Goal: Answer question/provide support: Answer question/provide support

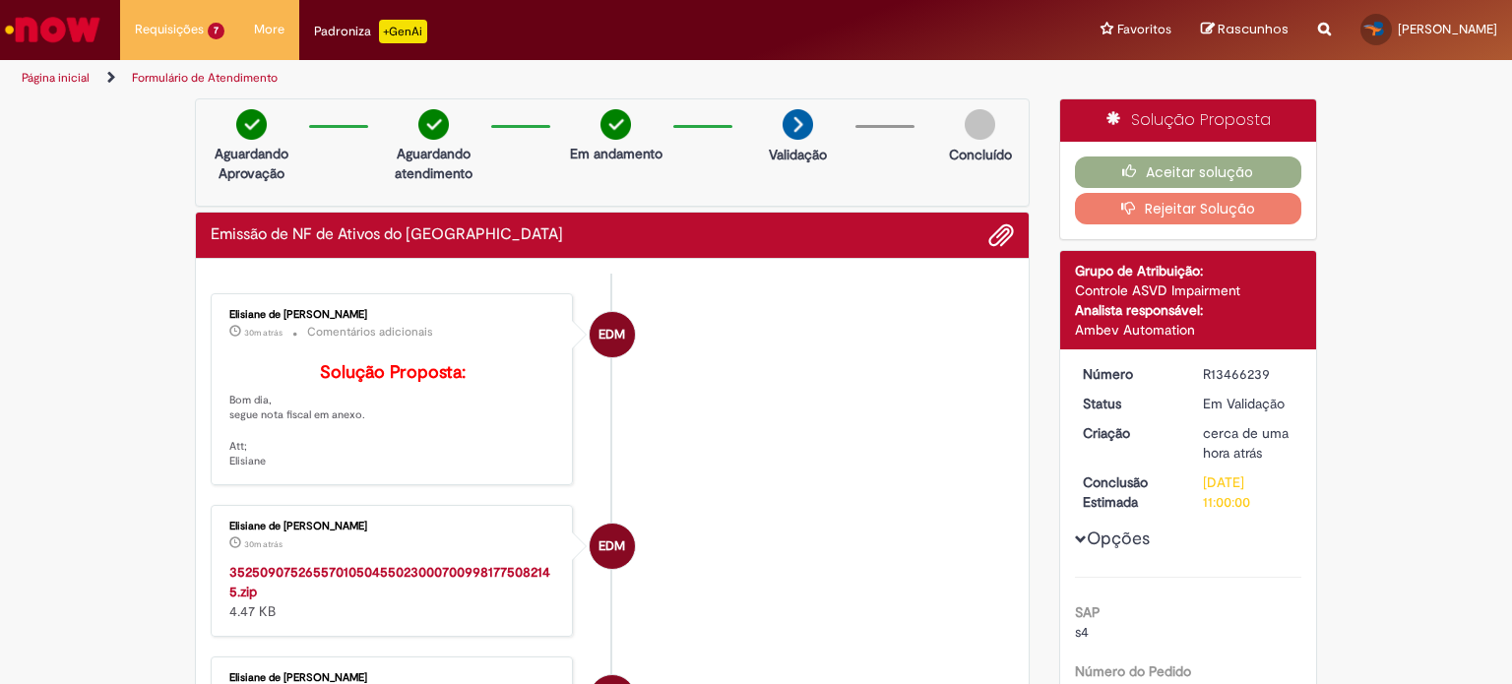
scroll to position [197, 0]
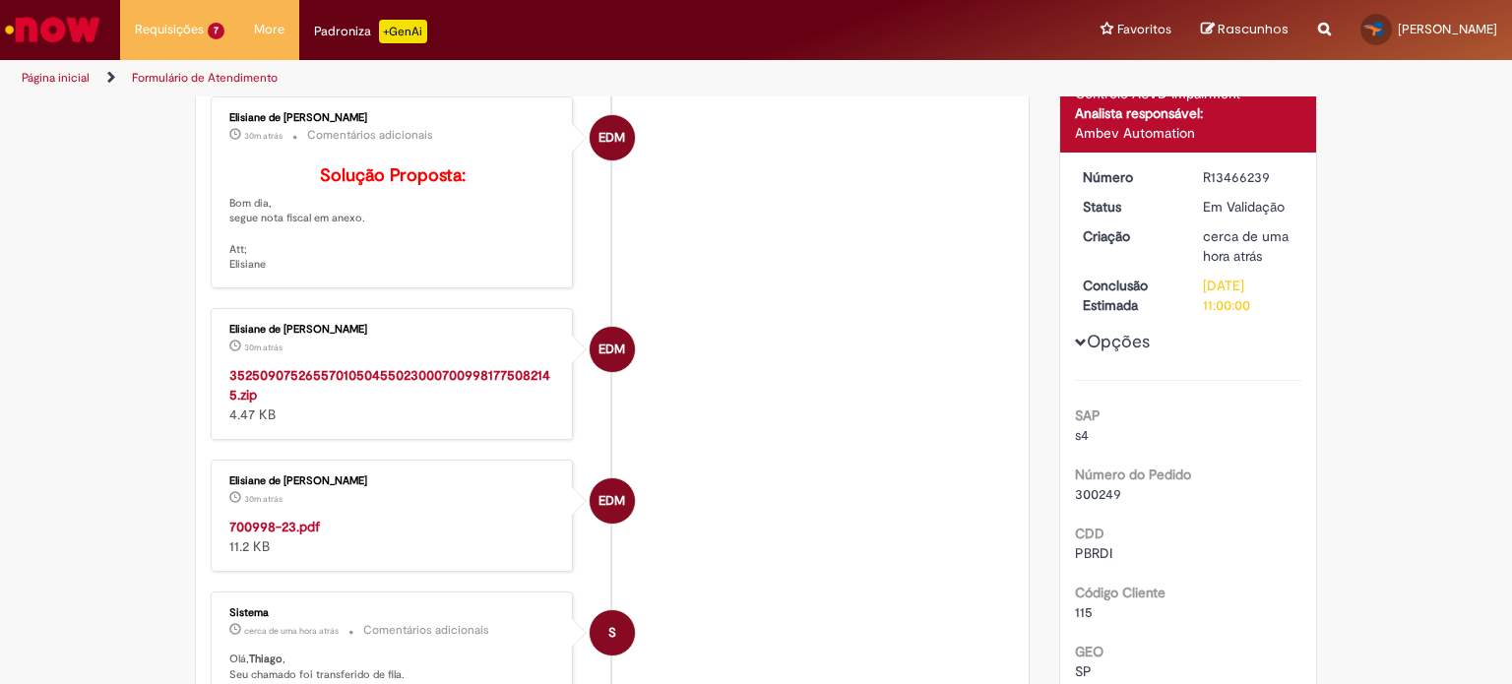
click at [245, 535] on strong "700998-23.pdf" at bounding box center [274, 527] width 91 height 18
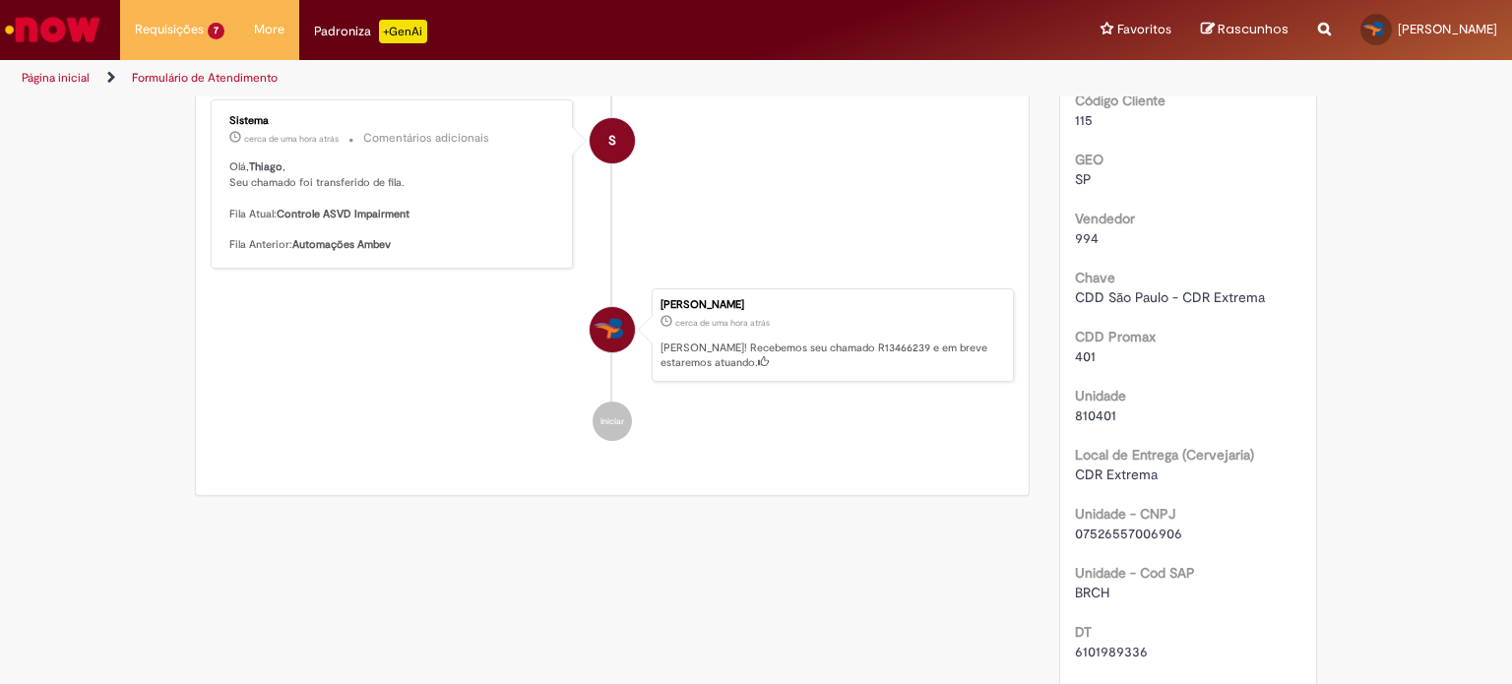
scroll to position [886, 0]
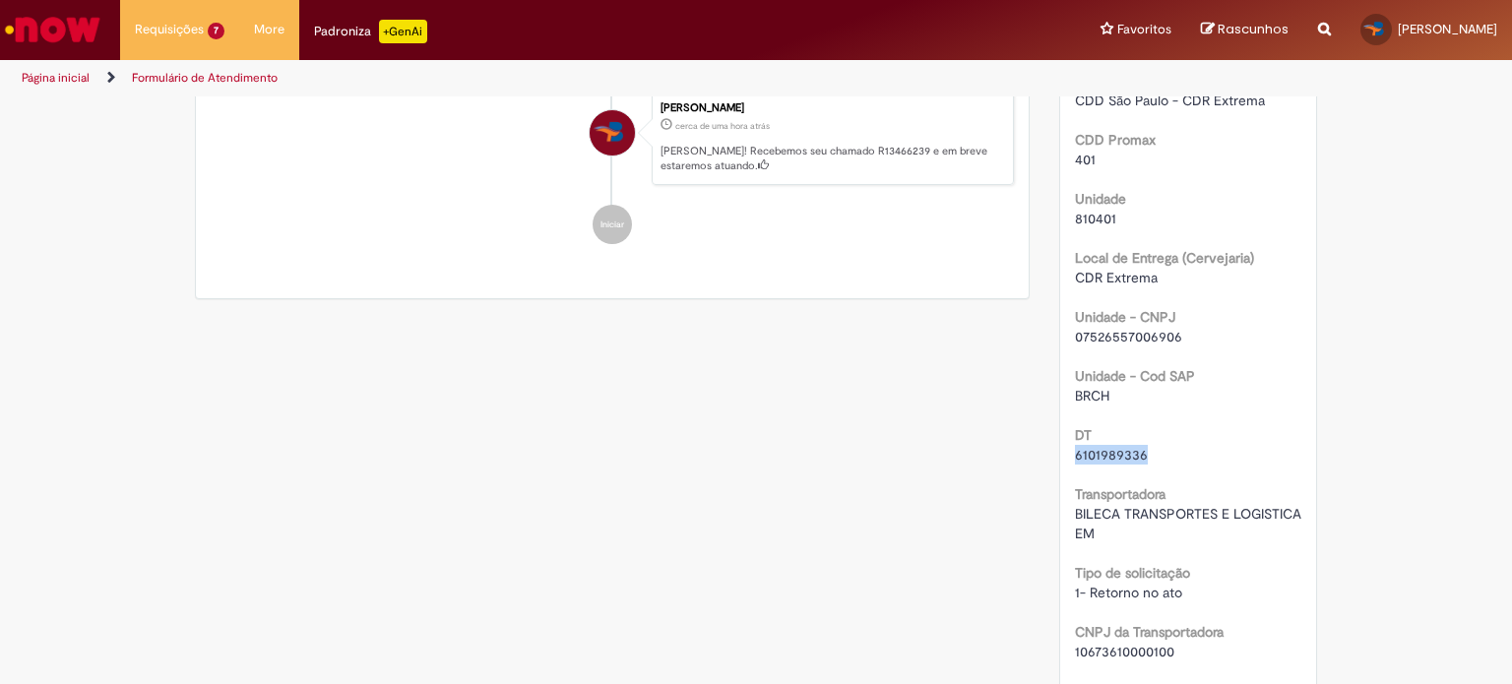
drag, startPoint x: 1140, startPoint y: 450, endPoint x: 1053, endPoint y: 453, distance: 86.7
click at [1060, 453] on div "Número R13466239 Status Em [GEOGRAPHIC_DATA] Criação cerca de uma hora atrás ce…" at bounding box center [1188, 166] width 257 height 1405
copy span "6101989336"
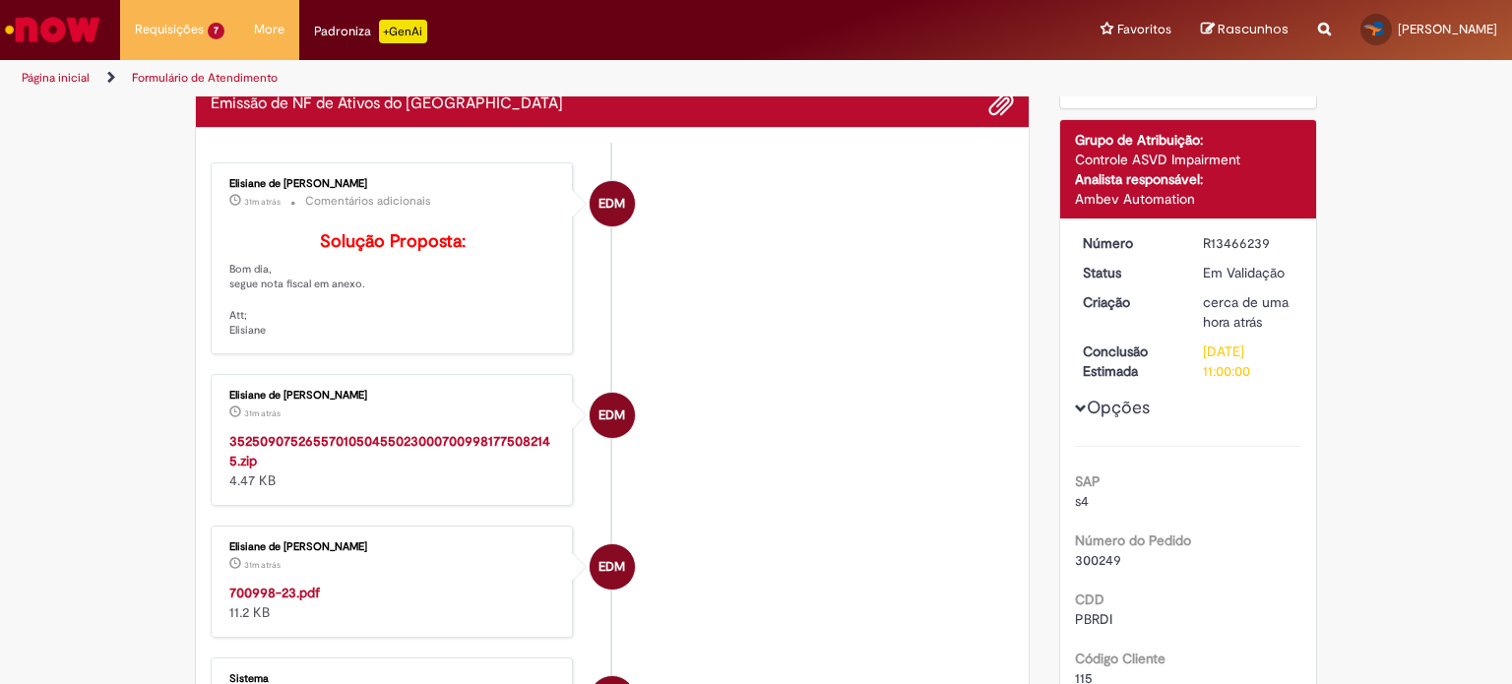
scroll to position [0, 0]
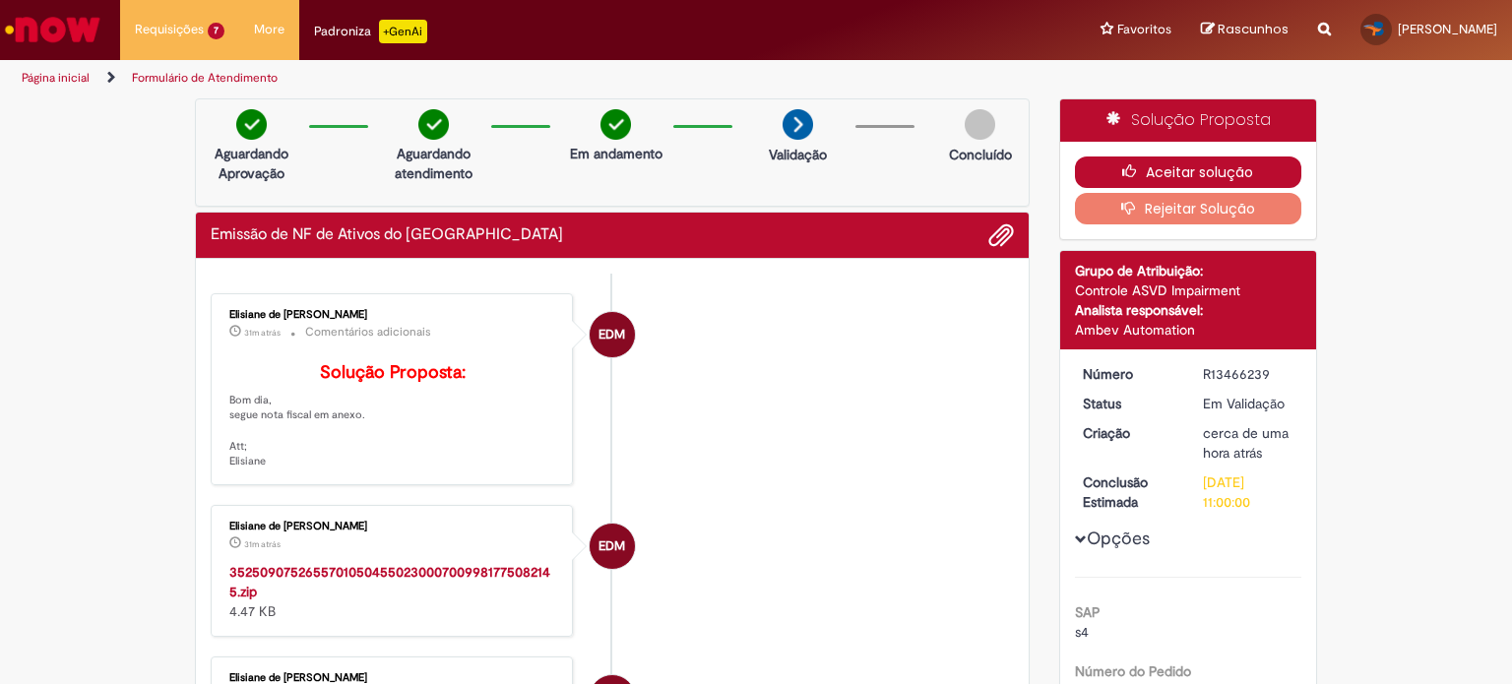
click at [1166, 169] on button "Aceitar solução" at bounding box center [1188, 172] width 227 height 31
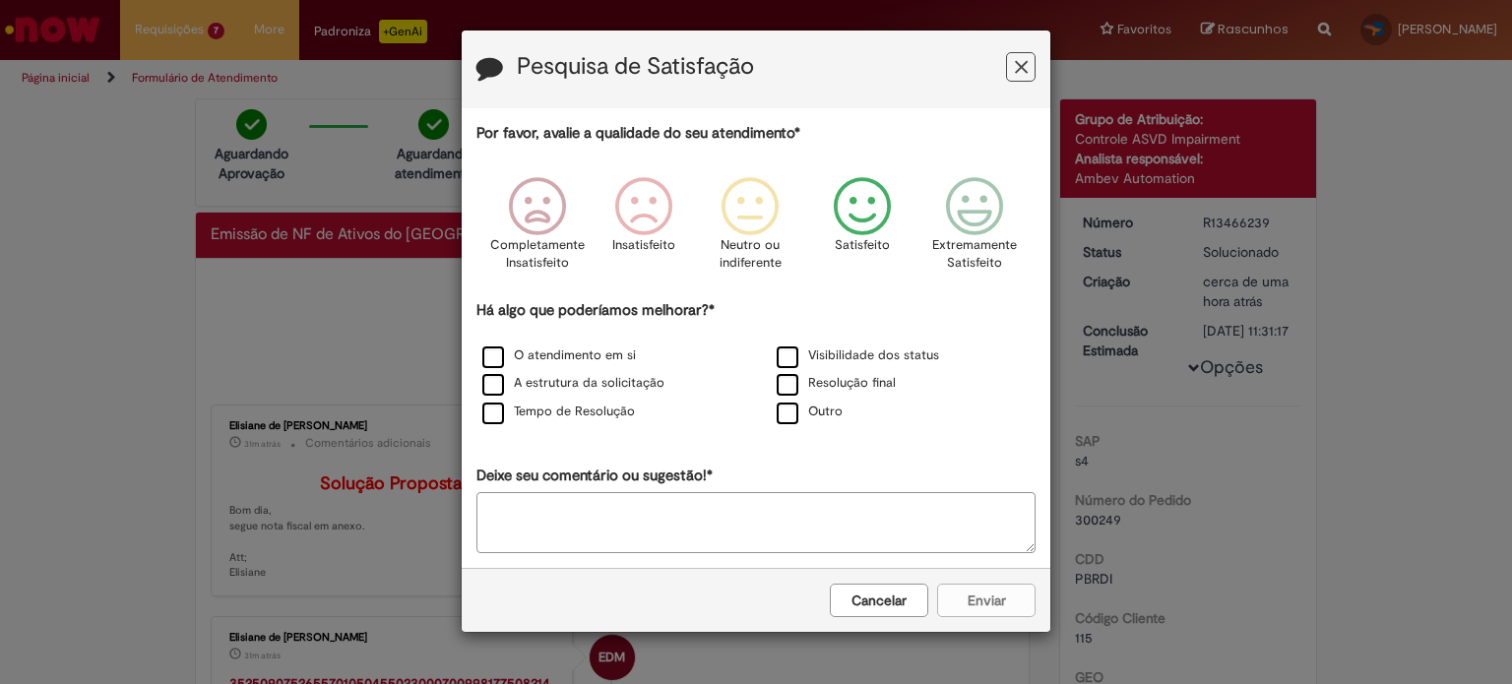
click at [861, 206] on icon "Feedback" at bounding box center [863, 206] width 74 height 59
click at [495, 412] on label "Tempo de Resolução" at bounding box center [558, 412] width 153 height 19
click at [989, 595] on button "Enviar" at bounding box center [986, 600] width 98 height 33
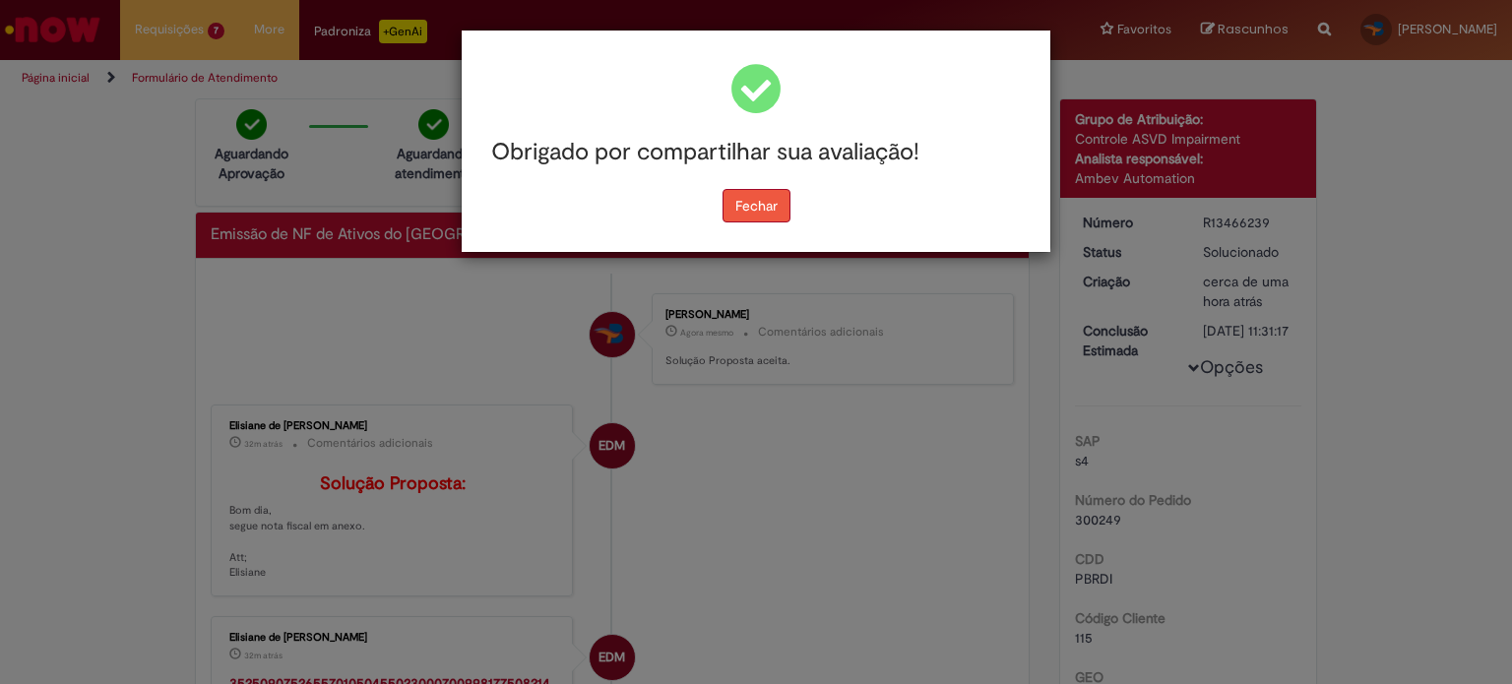
click at [768, 198] on button "Fechar" at bounding box center [757, 205] width 68 height 33
